Goal: Answer question/provide support: Share knowledge or assist other users

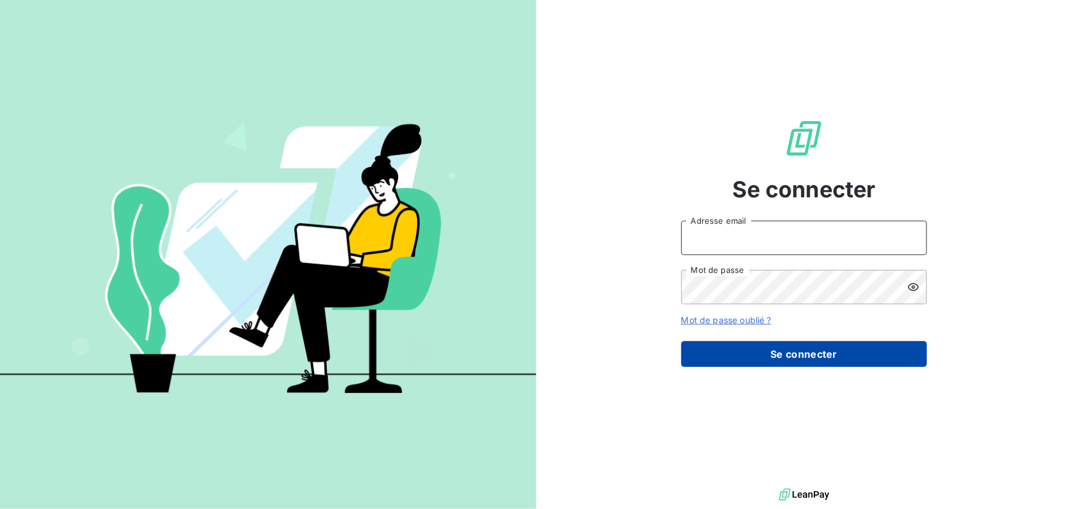
type input "[EMAIL_ADDRESS][DOMAIN_NAME]"
click at [775, 361] on button "Se connecter" at bounding box center [804, 354] width 246 height 26
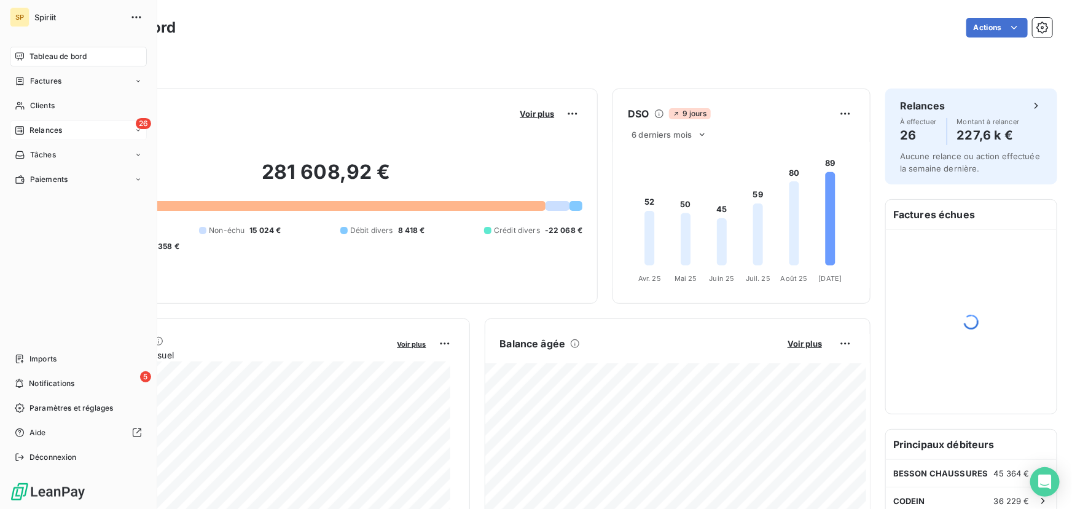
click at [31, 133] on span "Relances" at bounding box center [45, 130] width 33 height 11
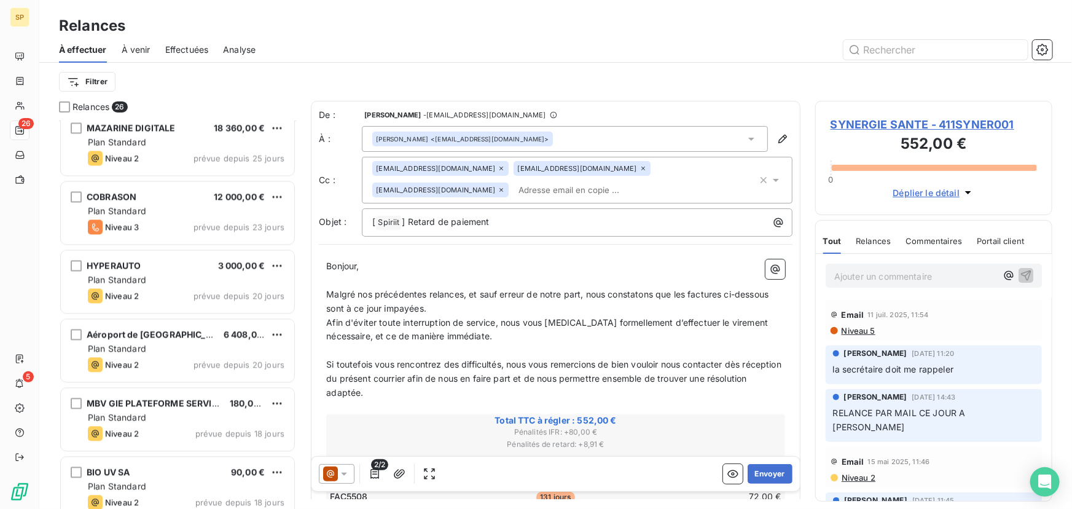
scroll to position [1401, 0]
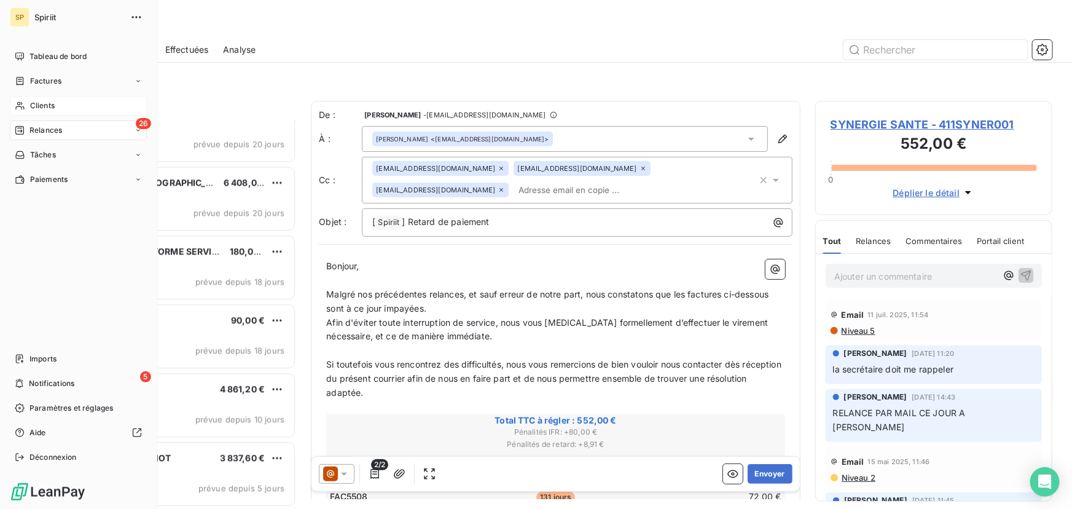
click at [24, 99] on div "Clients" at bounding box center [78, 106] width 137 height 20
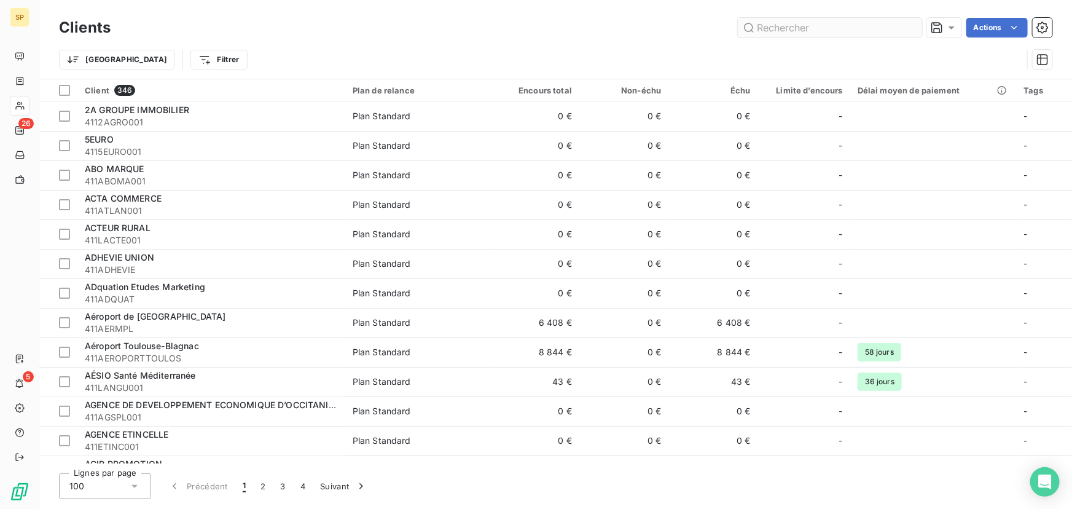
click at [851, 29] on input "text" at bounding box center [830, 28] width 184 height 20
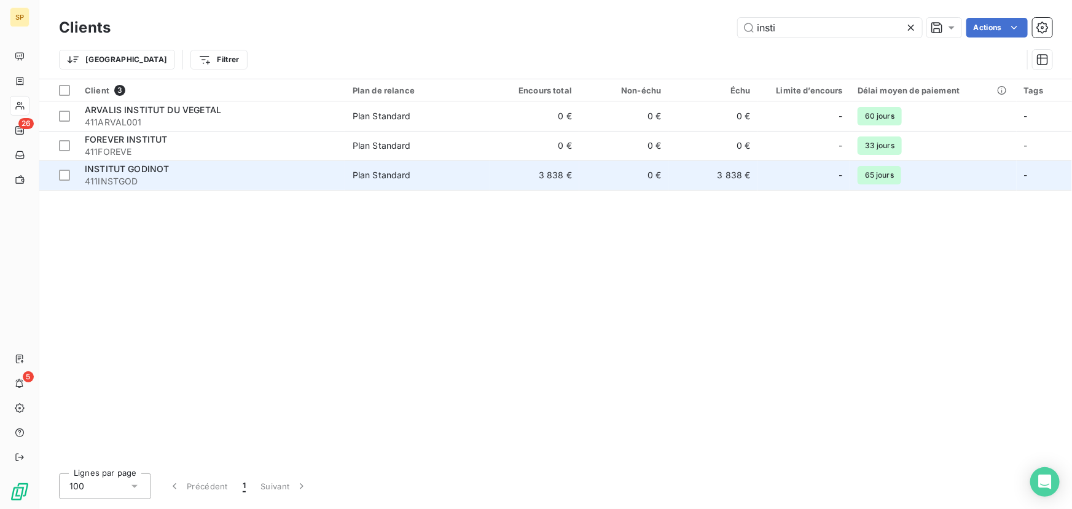
type input "insti"
click at [244, 170] on div "INSTITUT GODINOT" at bounding box center [211, 169] width 253 height 12
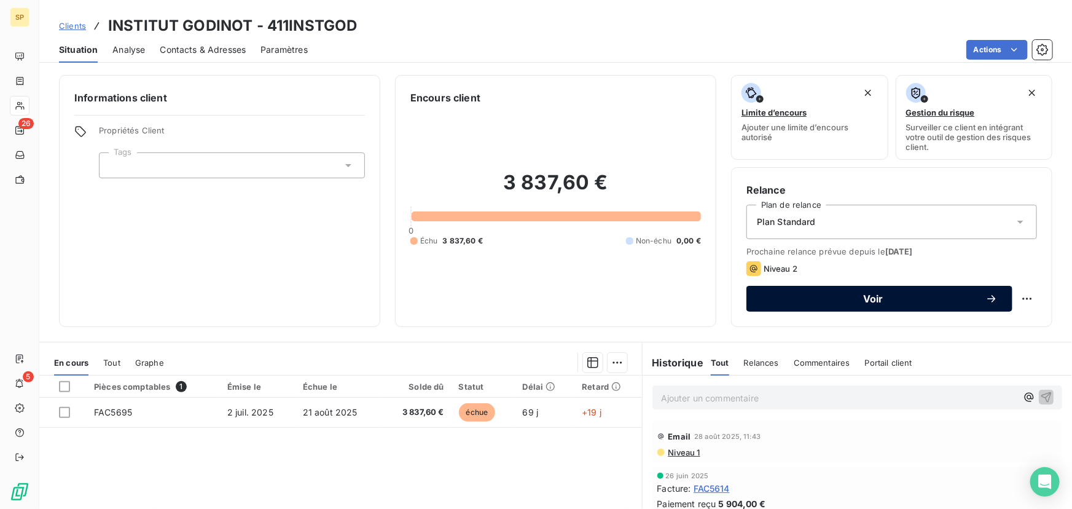
click at [883, 296] on span "Voir" at bounding box center [873, 299] width 224 height 10
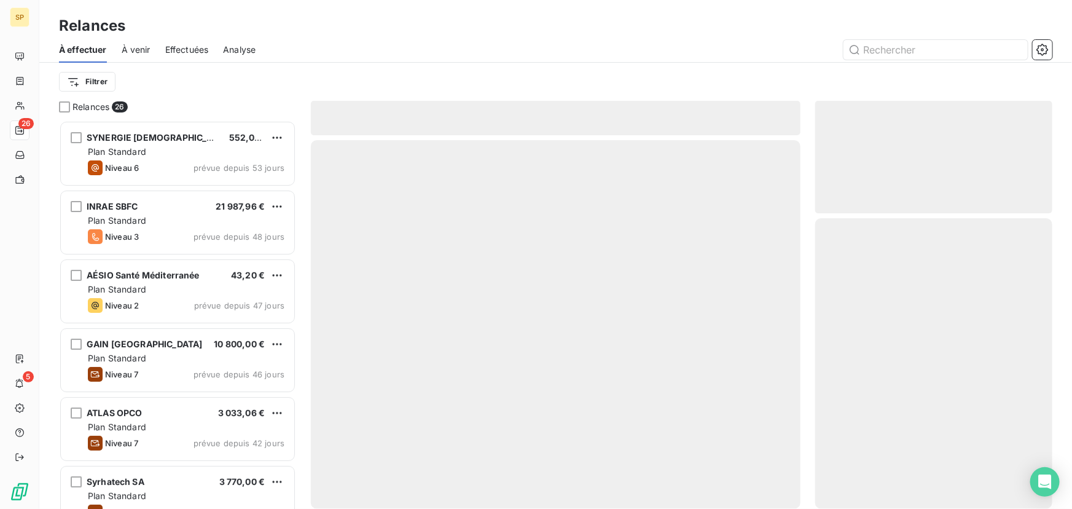
scroll to position [380, 229]
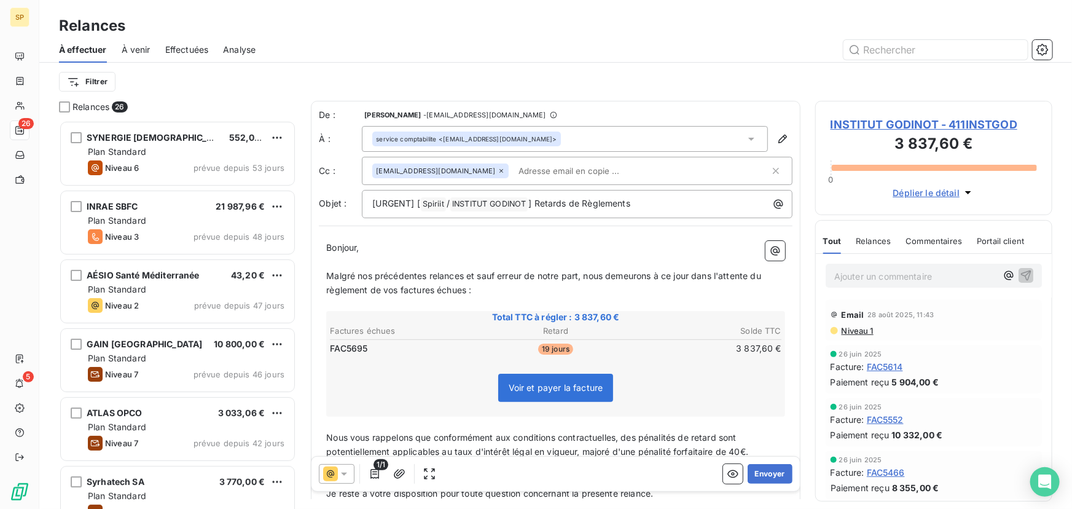
click at [544, 344] on span "19 jours" at bounding box center [555, 348] width 35 height 11
click at [547, 348] on span "19 jours" at bounding box center [555, 348] width 35 height 11
click at [546, 348] on span "19 jours" at bounding box center [555, 348] width 35 height 11
click at [516, 168] on input "text" at bounding box center [585, 171] width 142 height 18
paste input "[PERSON_NAME][EMAIL_ADDRESS][DOMAIN_NAME]"
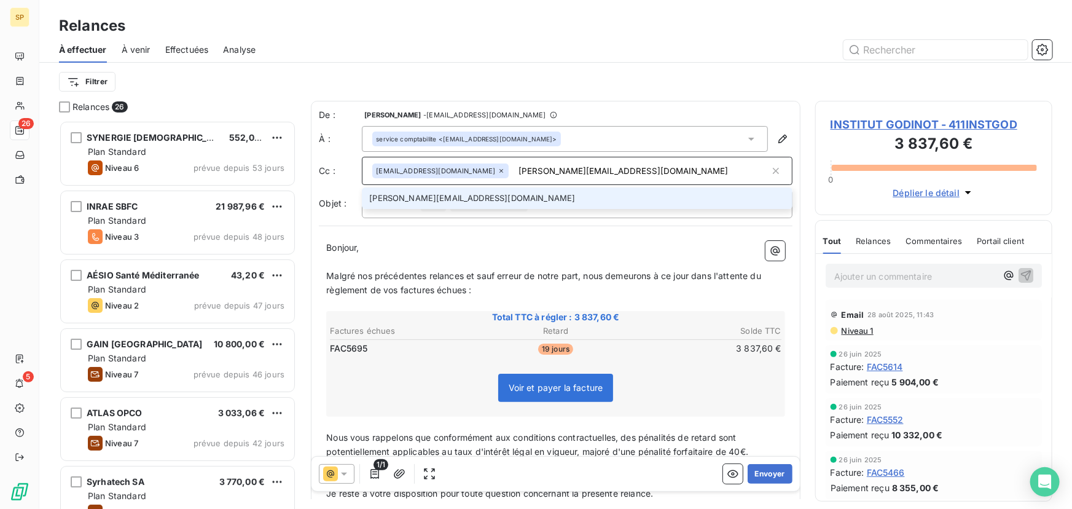
type input "[PERSON_NAME][EMAIL_ADDRESS][DOMAIN_NAME]"
click at [509, 196] on li "[PERSON_NAME][EMAIL_ADDRESS][DOMAIN_NAME]" at bounding box center [577, 197] width 431 height 21
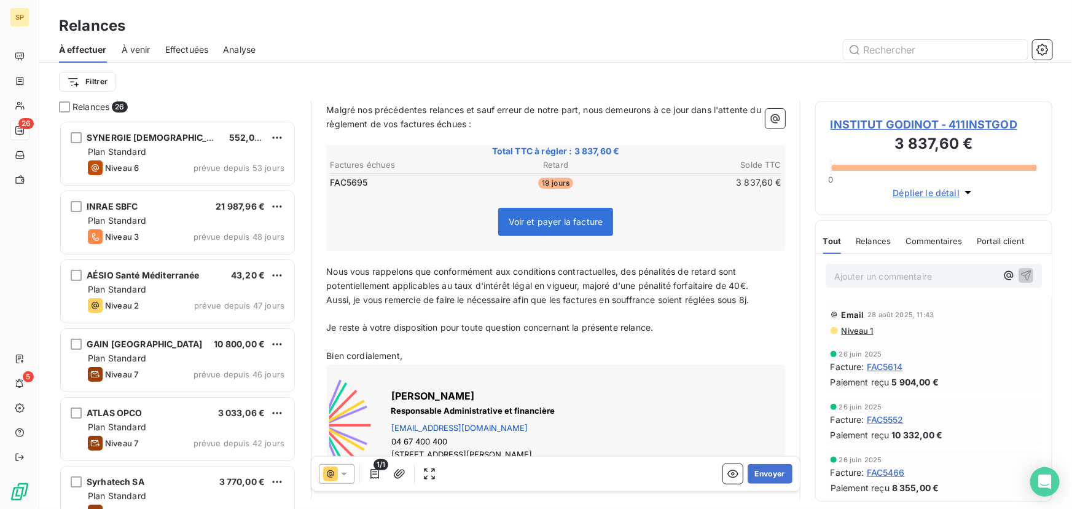
scroll to position [221, 0]
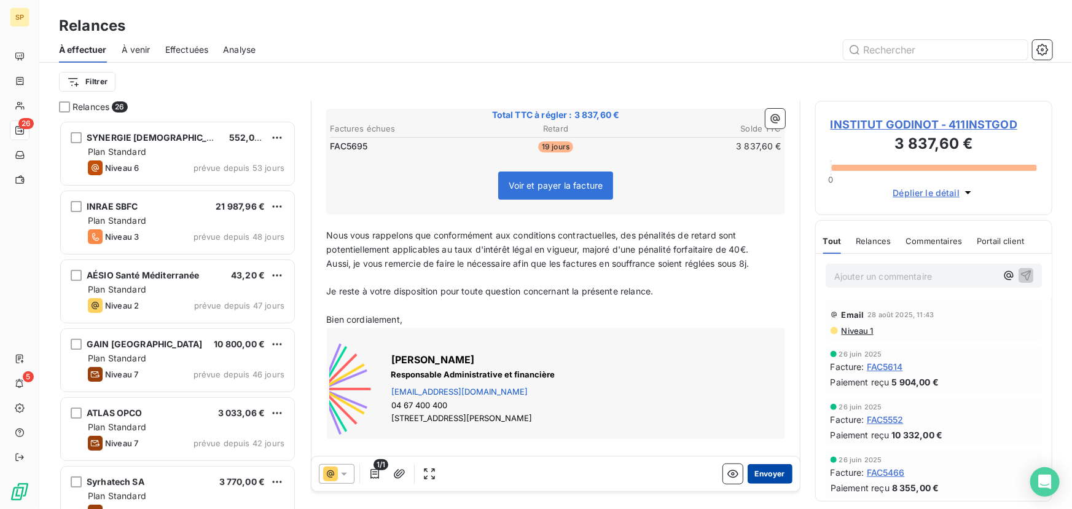
click at [750, 471] on button "Envoyer" at bounding box center [770, 474] width 45 height 20
